Goal: Feedback & Contribution: Leave review/rating

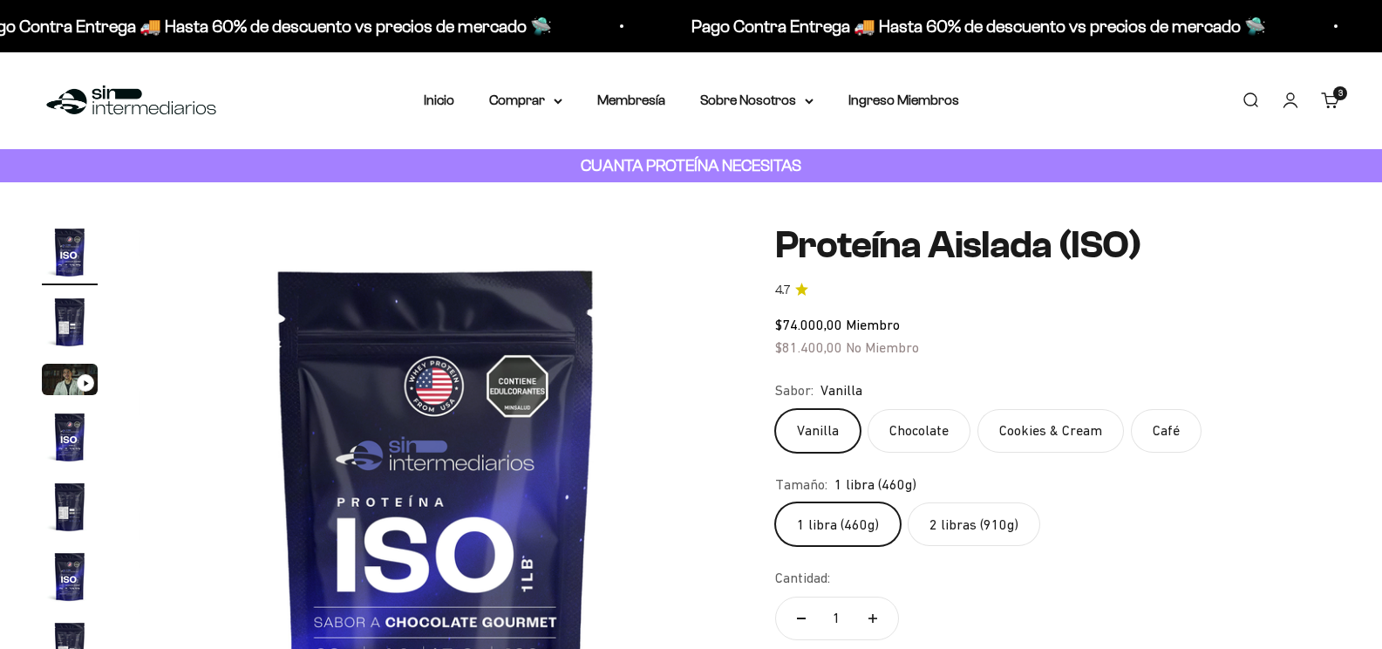
type input "Customer"
type input "[EMAIL_ADDRESS][DOMAIN_NAME]"
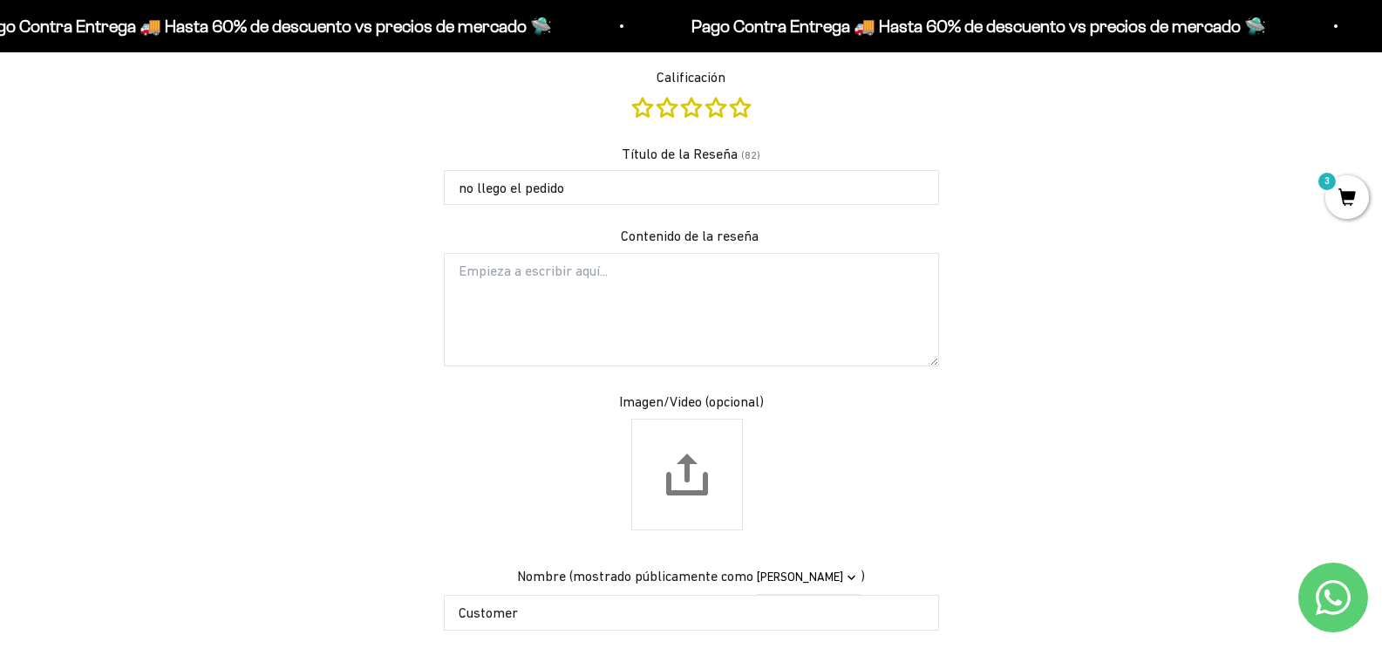
type input "no llego el pedido"
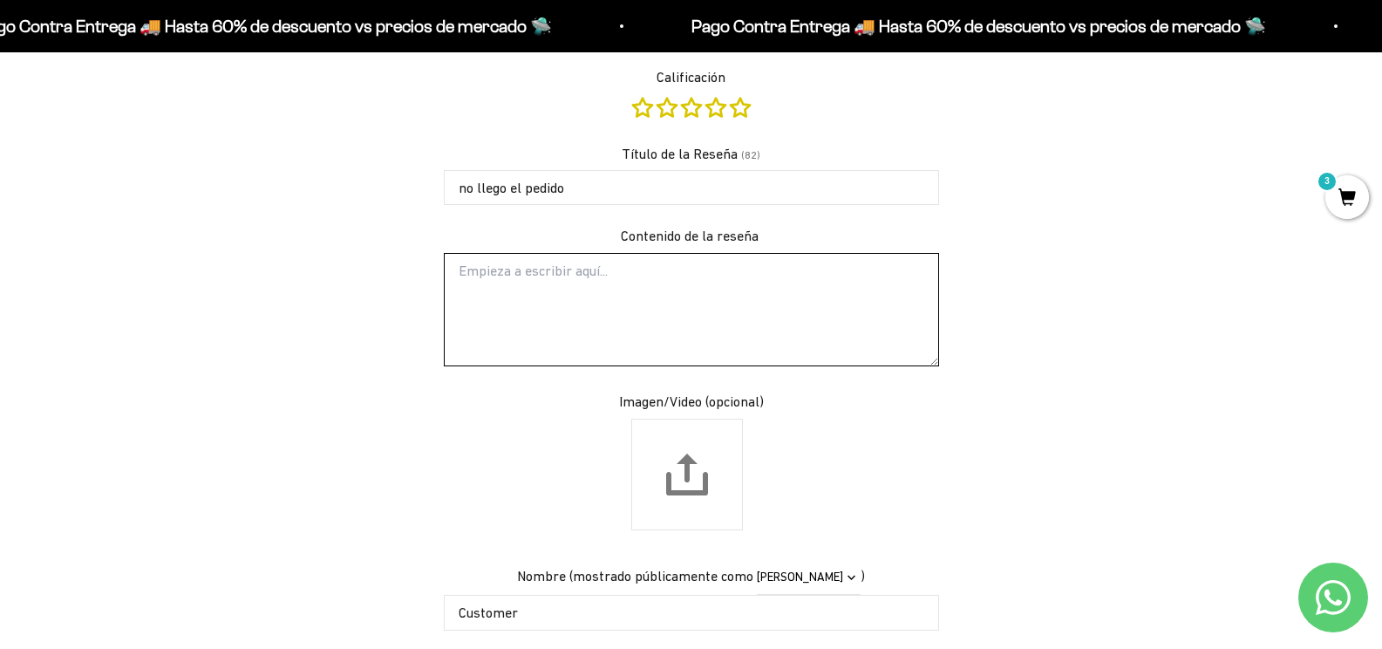
click at [537, 301] on textarea "Contenido de la reseña" at bounding box center [691, 309] width 495 height 113
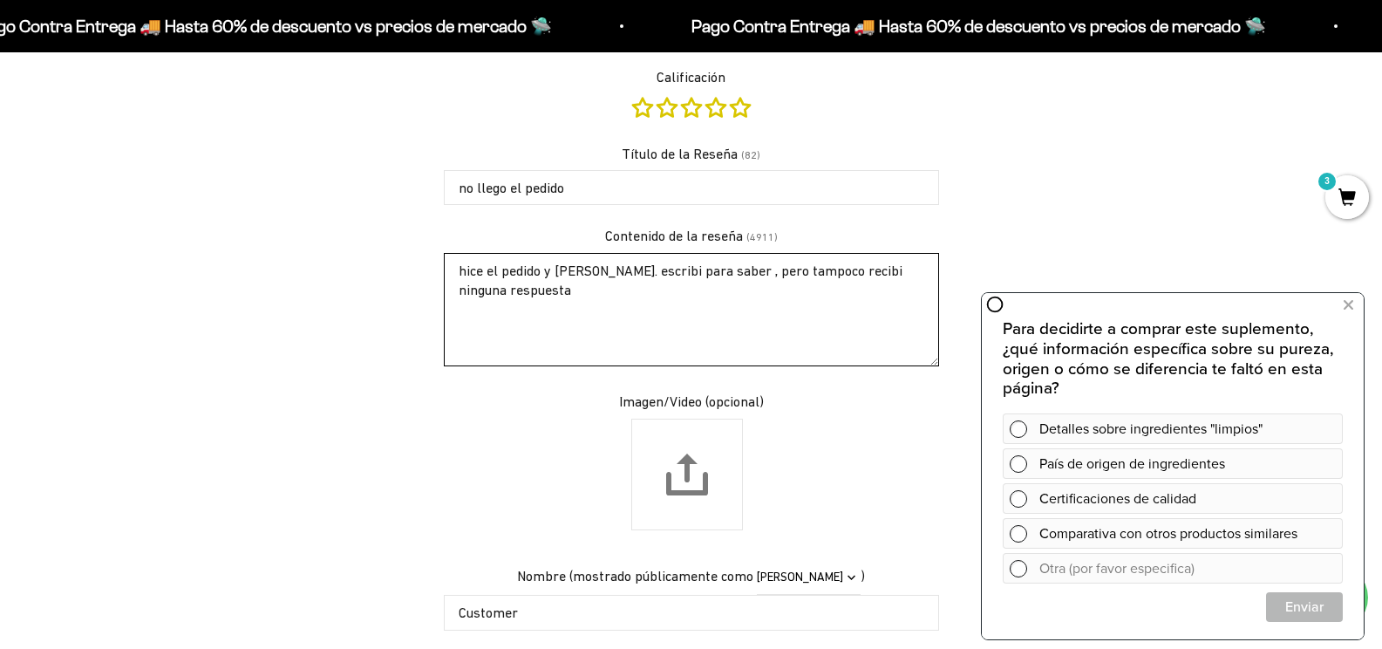
click at [626, 338] on textarea "hice el pedido y [PERSON_NAME]. escribi para saber , pero tampoco recibi ningun…" at bounding box center [691, 309] width 495 height 113
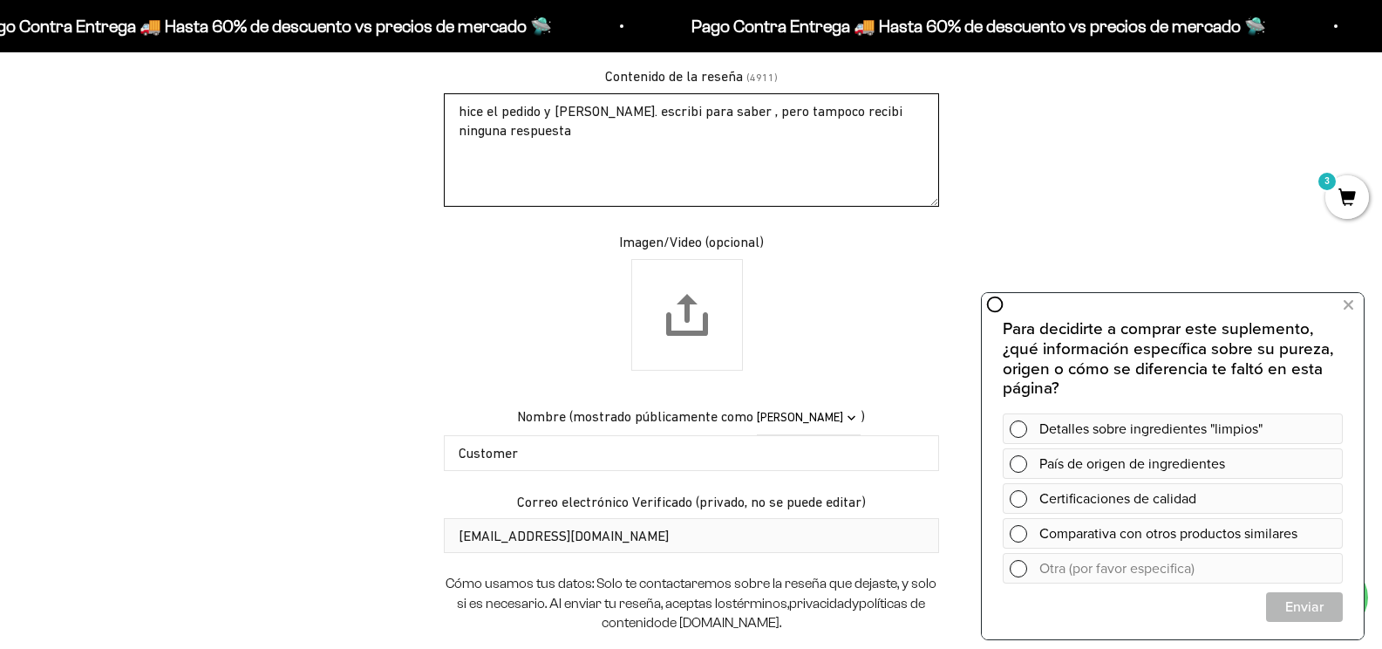
scroll to position [1812, 0]
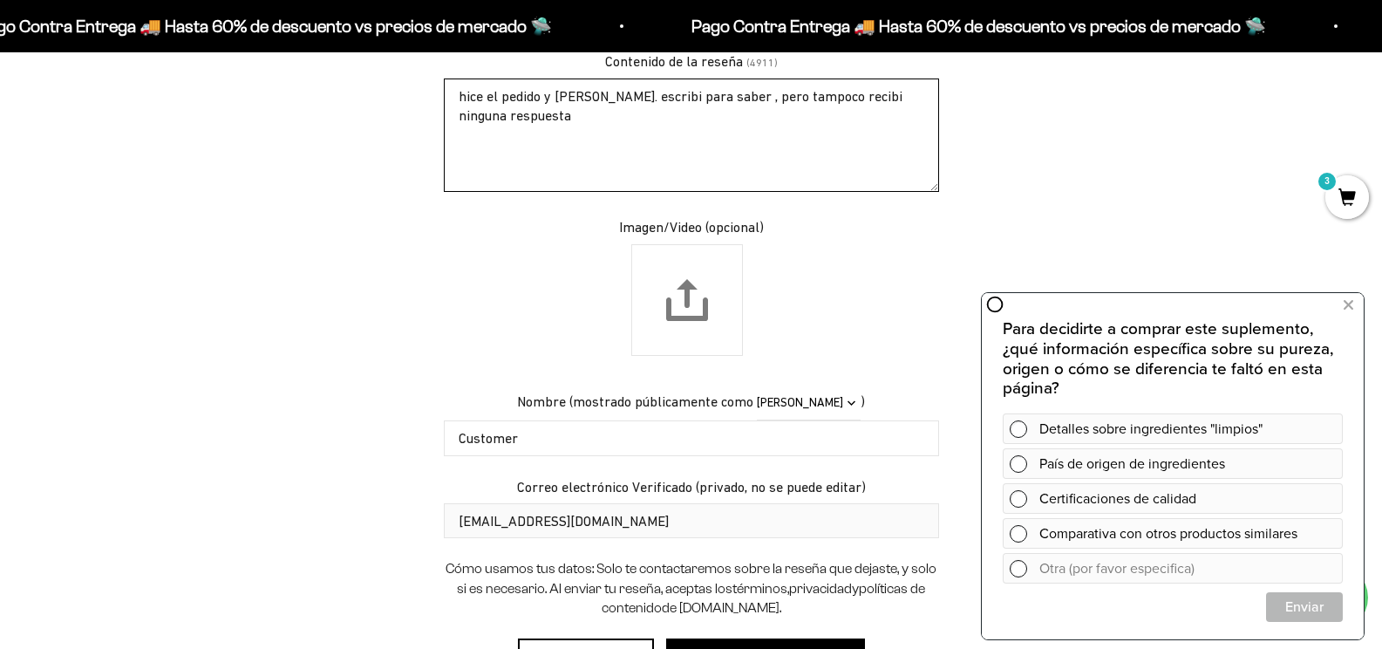
type textarea "hice el pedido y [PERSON_NAME]. escribi para saber , pero tampoco recibi ningun…"
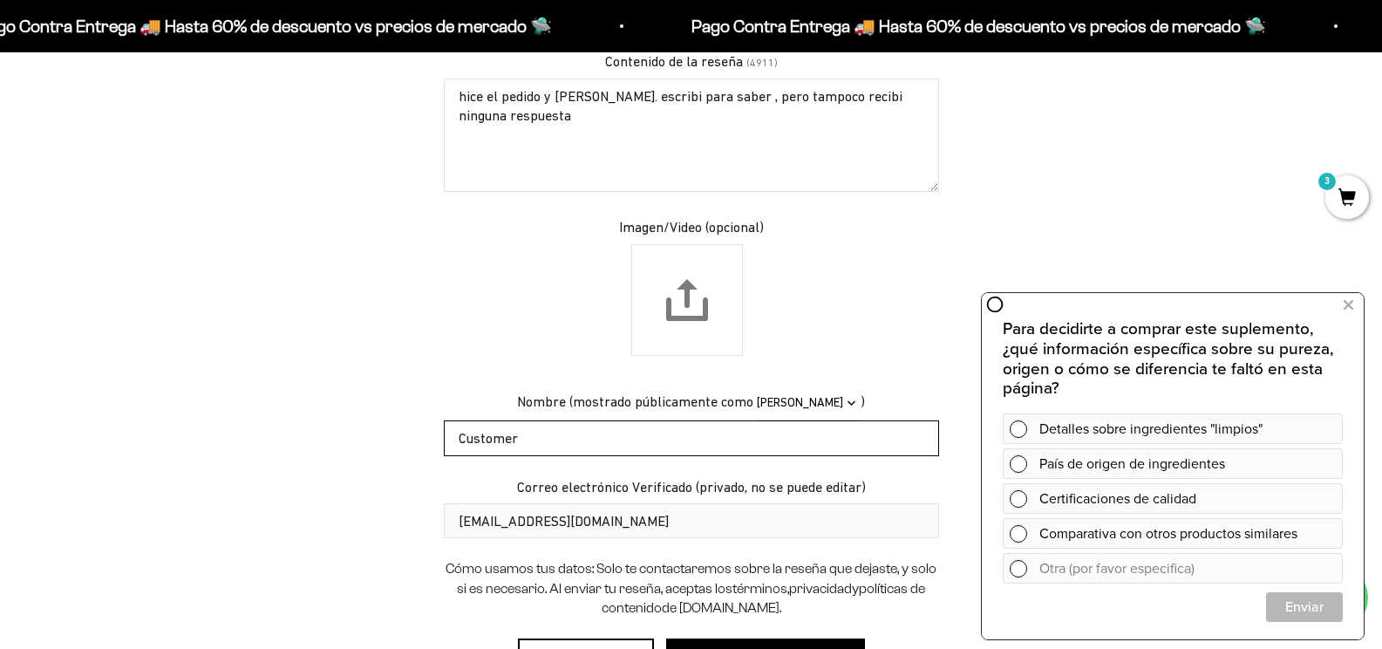
click at [609, 439] on input "Customer" at bounding box center [691, 437] width 495 height 35
drag, startPoint x: 544, startPoint y: 435, endPoint x: 385, endPoint y: 435, distance: 159.6
click at [385, 435] on div "Escribir una reseña Calificación Título de la Reseña (82) no llego el pedido Co…" at bounding box center [691, 271] width 1018 height 888
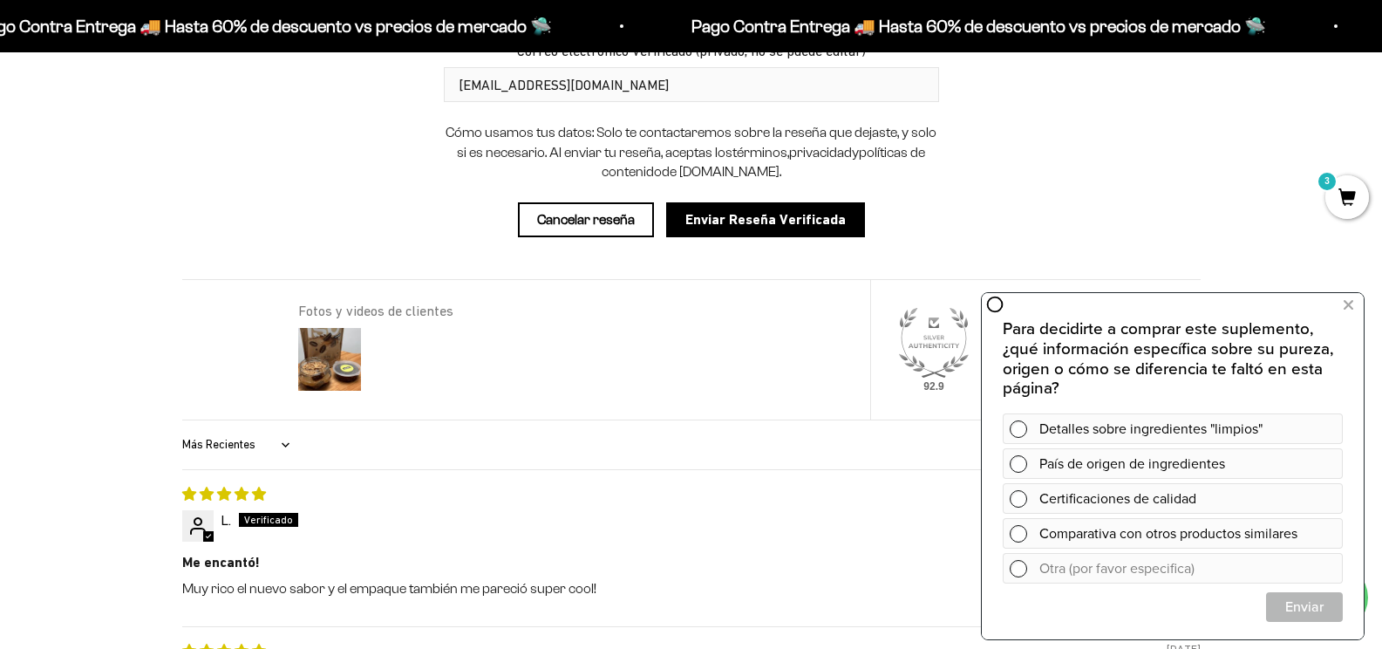
scroll to position [2161, 0]
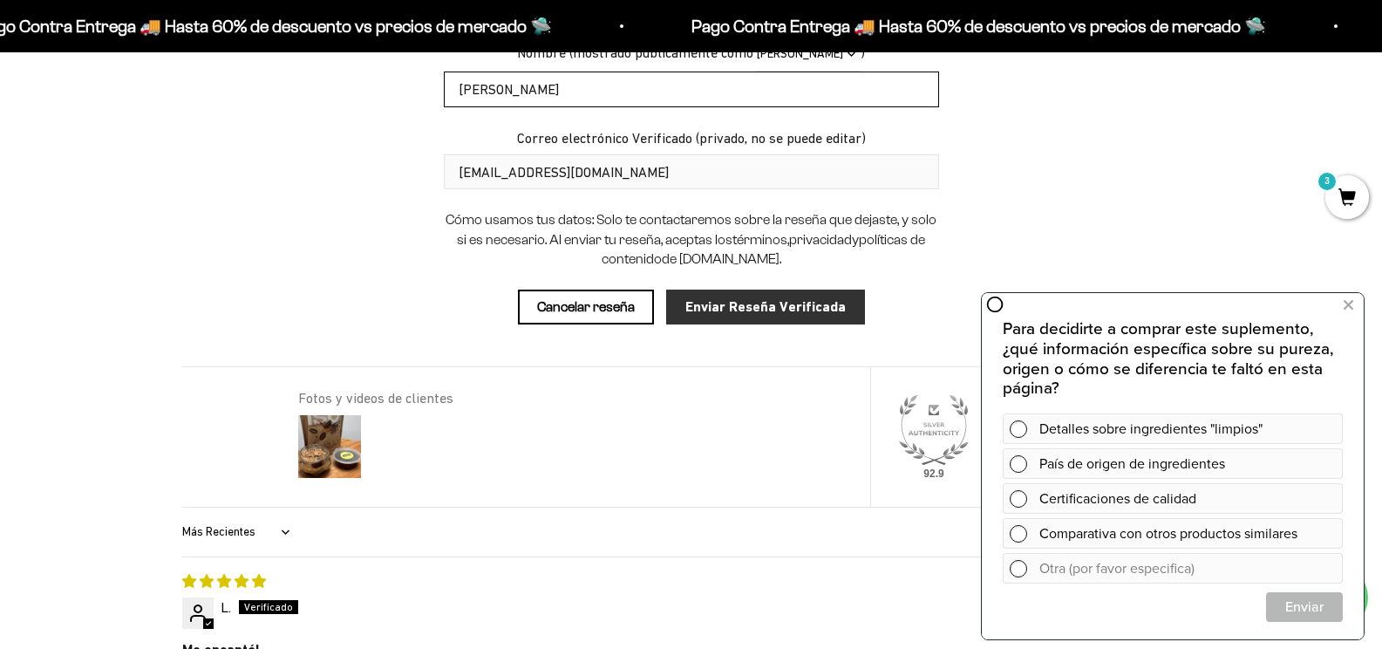
type input "[PERSON_NAME]"
click at [769, 322] on input "Enviar Reseña Verificada" at bounding box center [765, 306] width 199 height 35
click at [774, 310] on input "Enviar Reseña Verificada" at bounding box center [765, 306] width 199 height 35
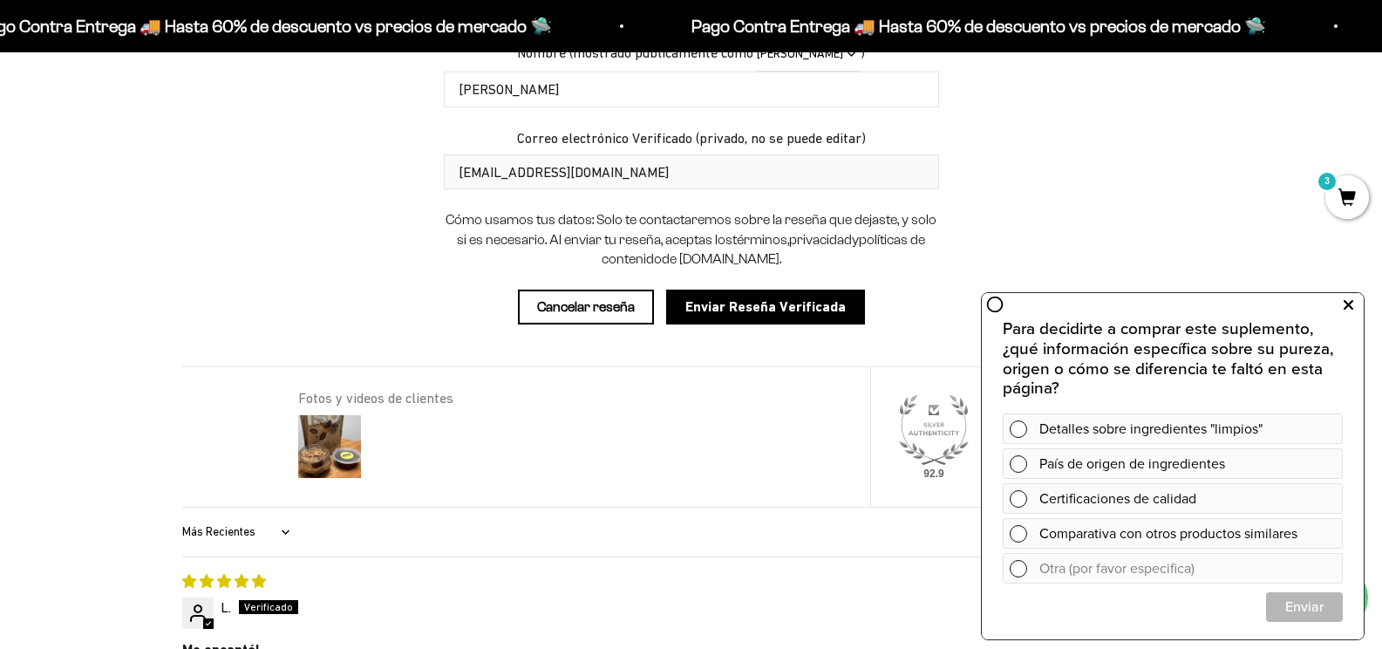
click at [1344, 303] on icon at bounding box center [1349, 305] width 10 height 23
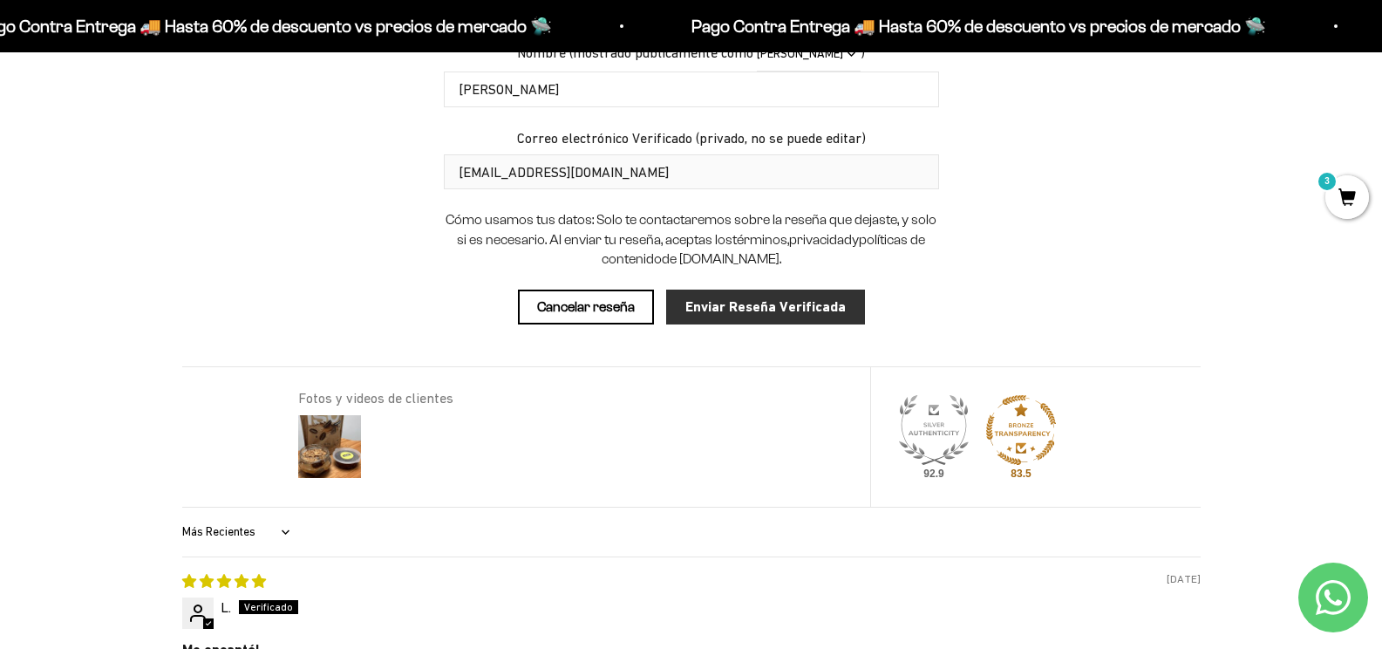
click at [740, 316] on input "Enviar Reseña Verificada" at bounding box center [765, 306] width 199 height 35
click at [745, 315] on input "Enviar Reseña Verificada" at bounding box center [765, 306] width 199 height 35
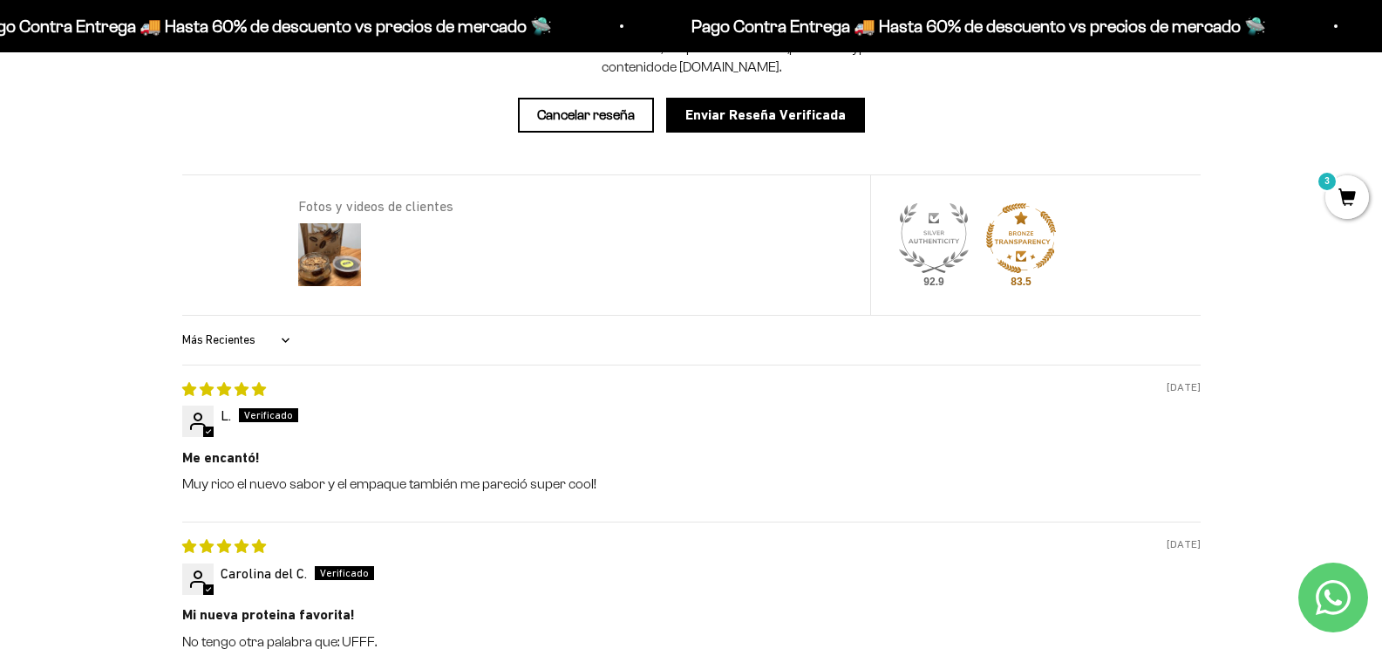
scroll to position [2372, 0]
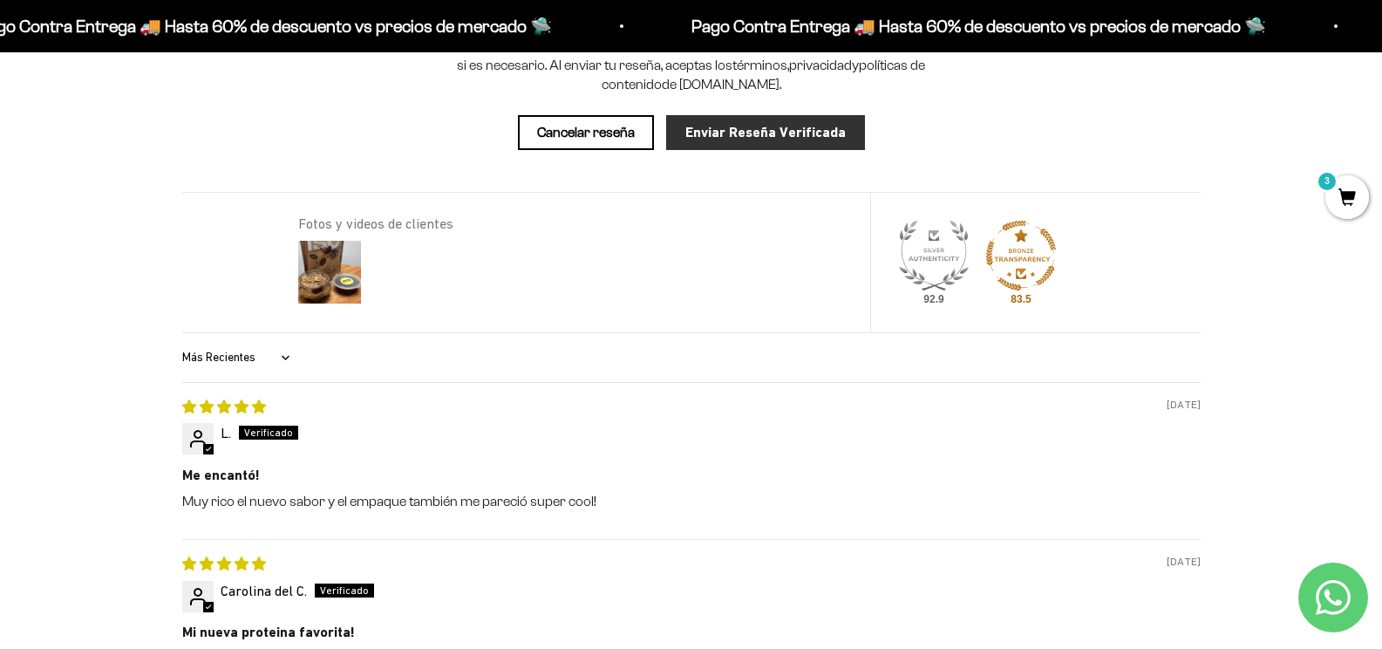
click at [847, 135] on input "Enviar Reseña Verificada" at bounding box center [765, 132] width 199 height 35
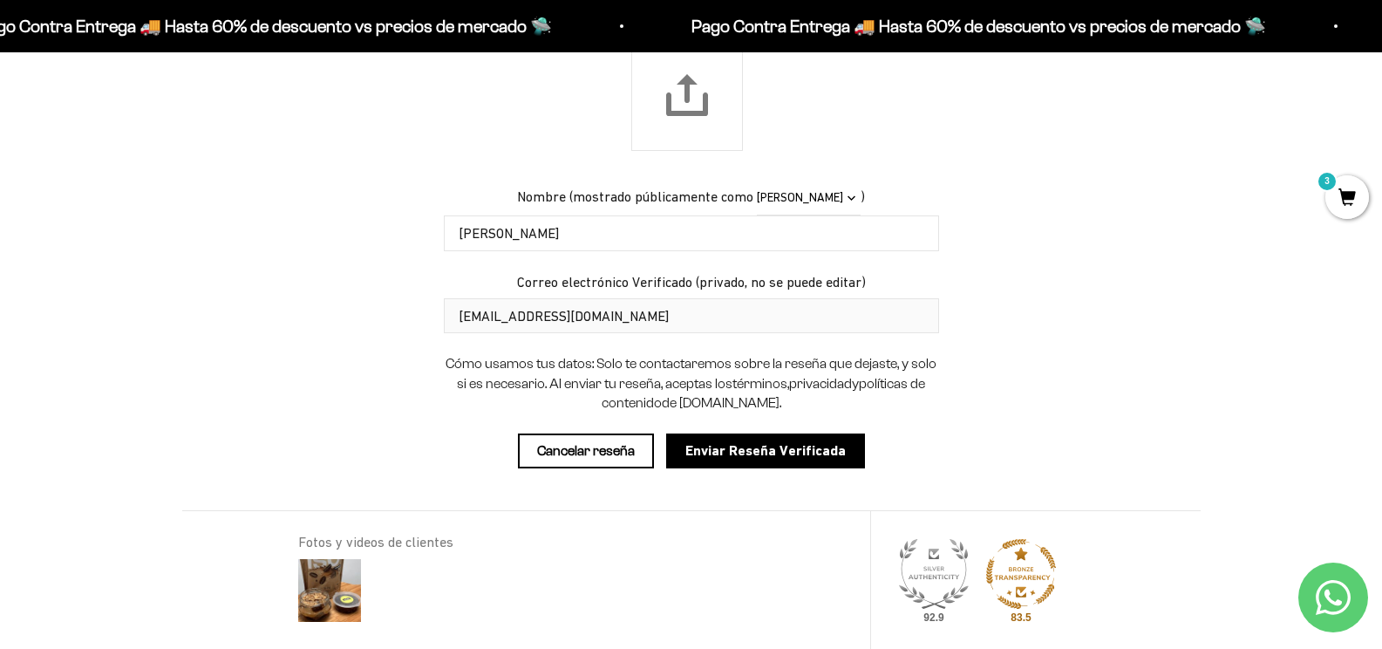
scroll to position [2023, 0]
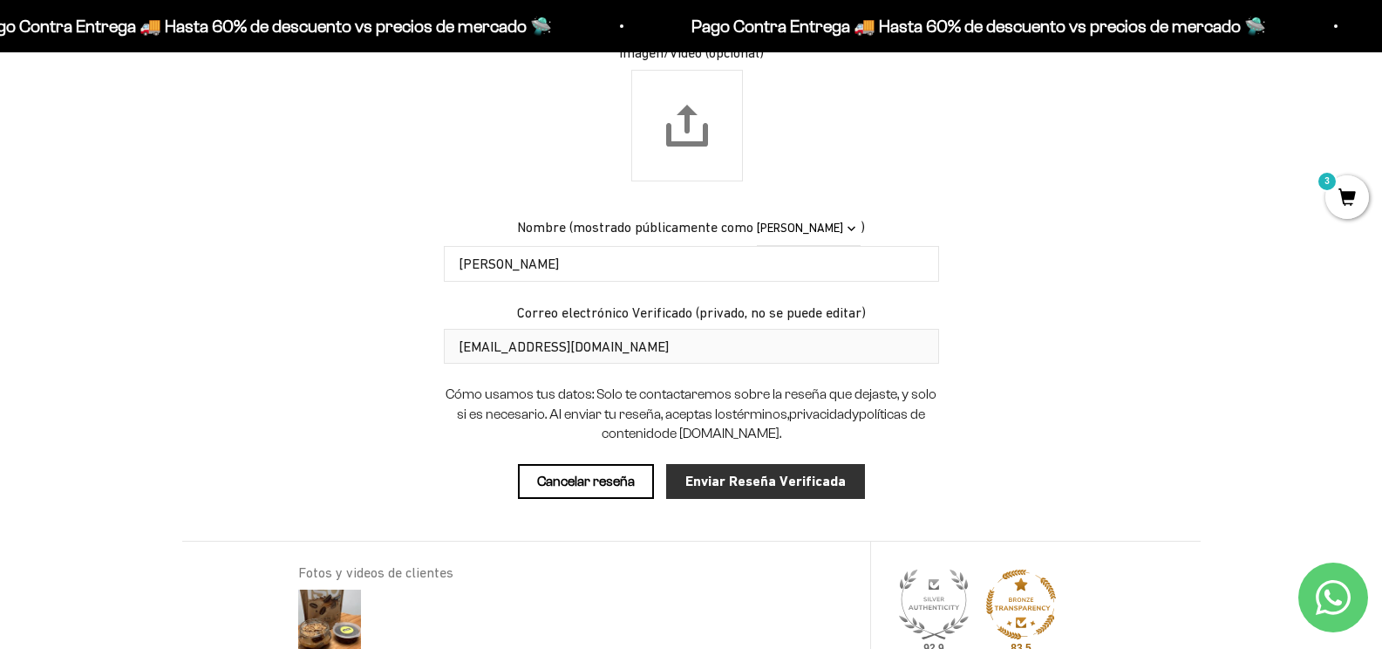
click at [786, 485] on input "Enviar Reseña Verificada" at bounding box center [765, 481] width 199 height 35
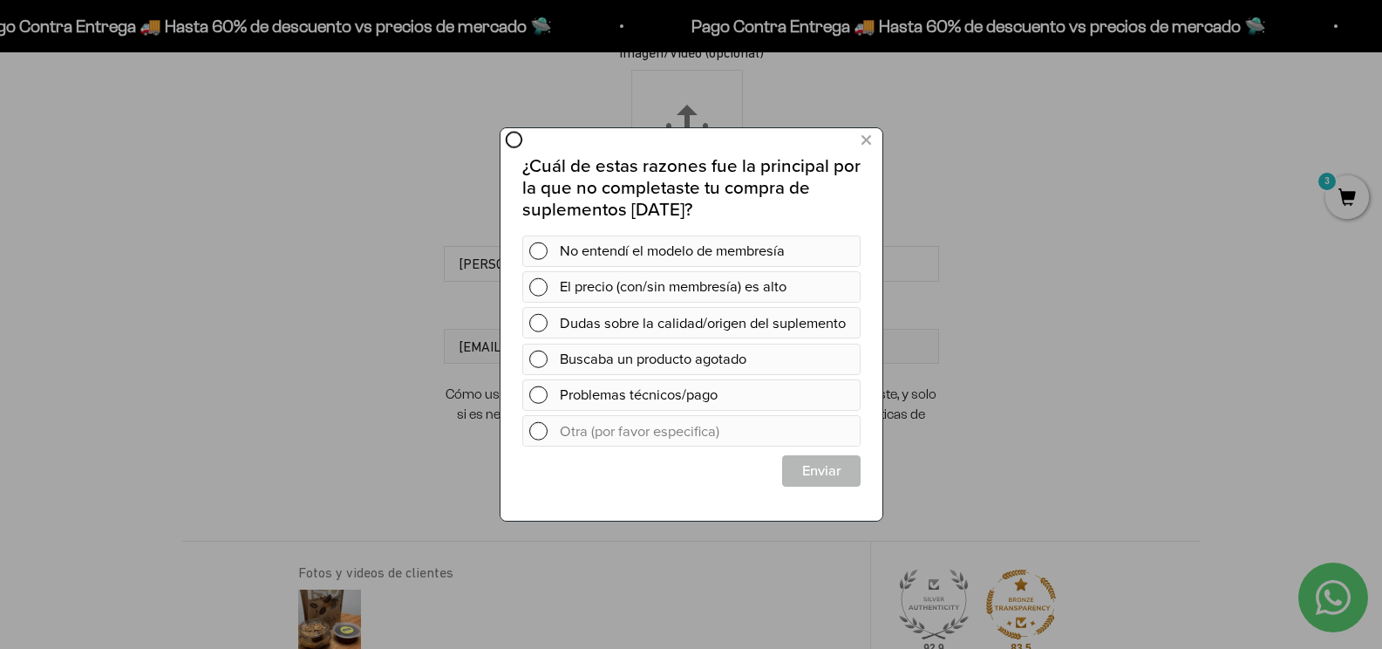
scroll to position [0, 0]
click at [538, 250] on span at bounding box center [537, 251] width 18 height 18
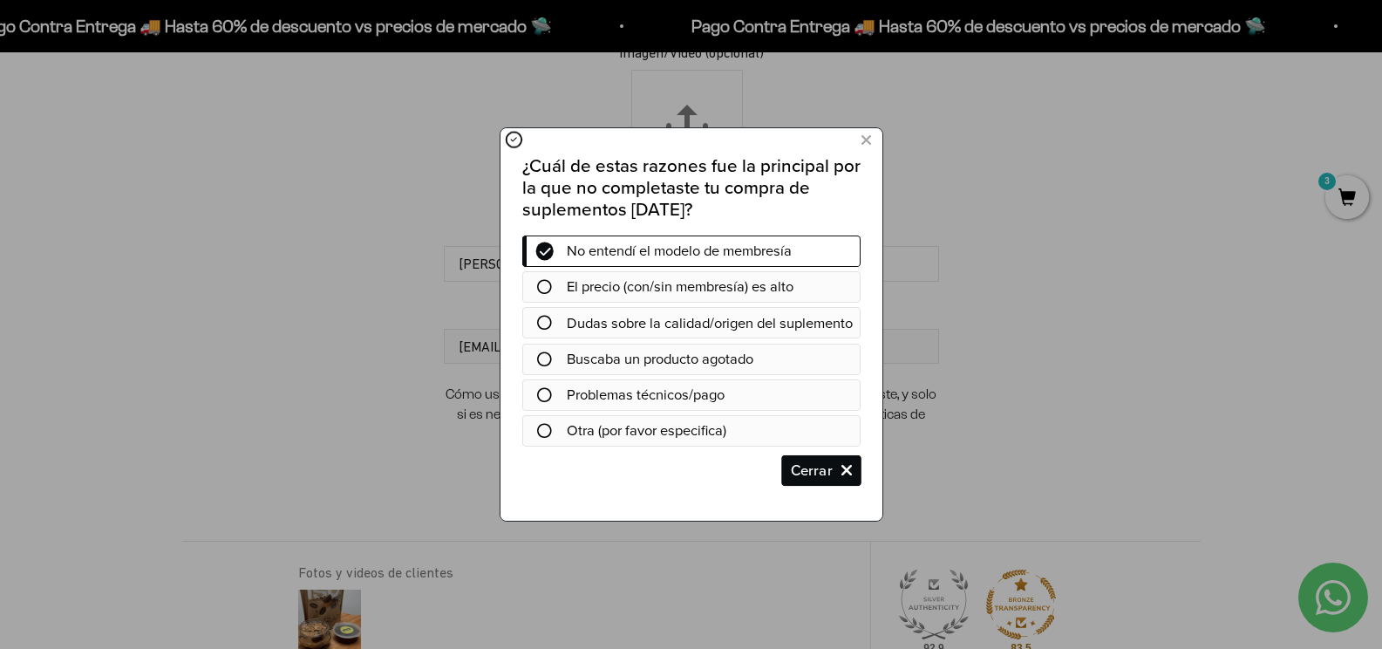
click at [845, 487] on span "Cerrar" at bounding box center [820, 470] width 77 height 31
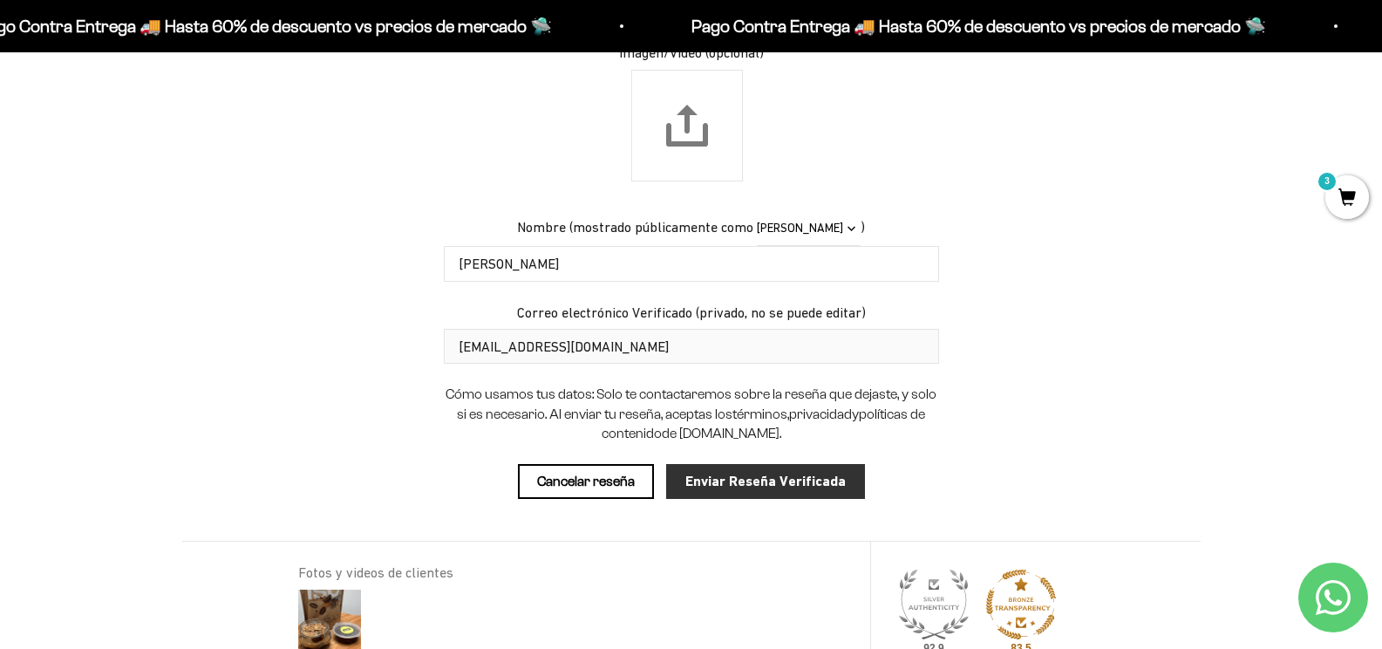
click at [788, 486] on input "Enviar Reseña Verificada" at bounding box center [765, 481] width 199 height 35
click at [744, 482] on input "Enviar Reseña Verificada" at bounding box center [765, 481] width 199 height 35
click at [745, 482] on input "Enviar Reseña Verificada" at bounding box center [765, 481] width 199 height 35
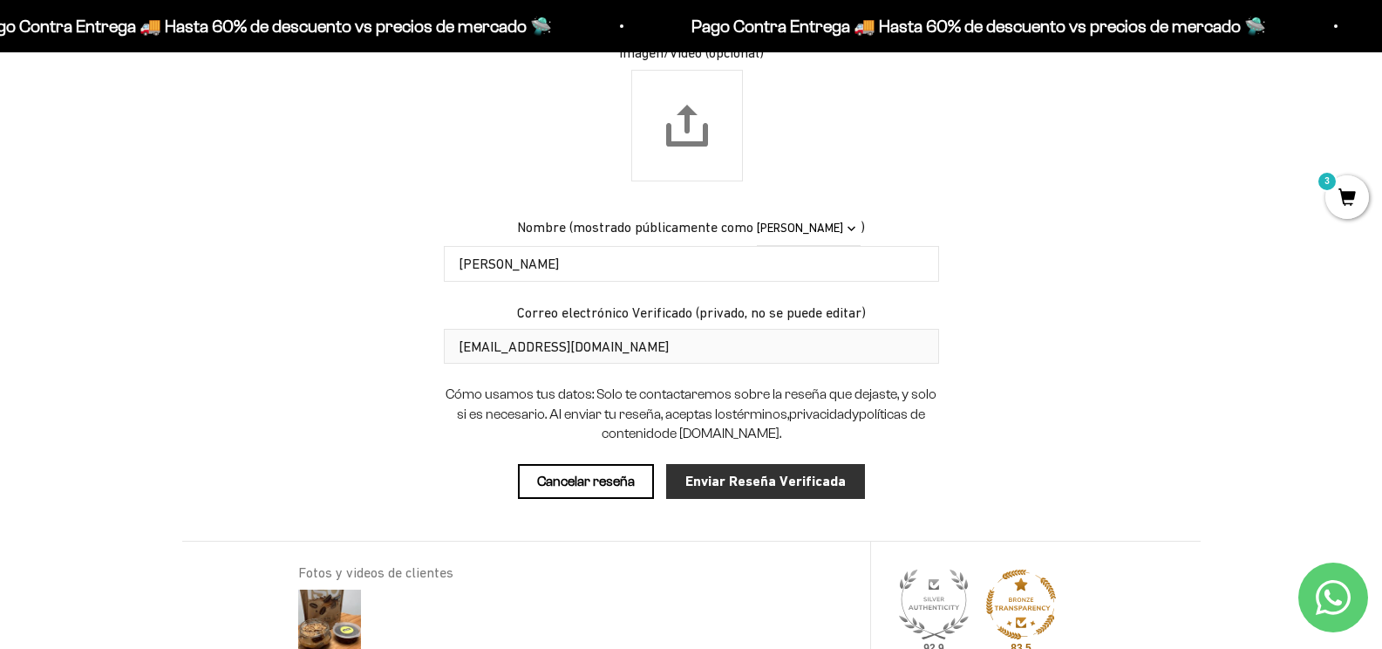
click at [745, 482] on input "Enviar Reseña Verificada" at bounding box center [765, 481] width 199 height 35
click at [746, 482] on input "Enviar Reseña Verificada" at bounding box center [765, 481] width 199 height 35
